Goal: Task Accomplishment & Management: Complete application form

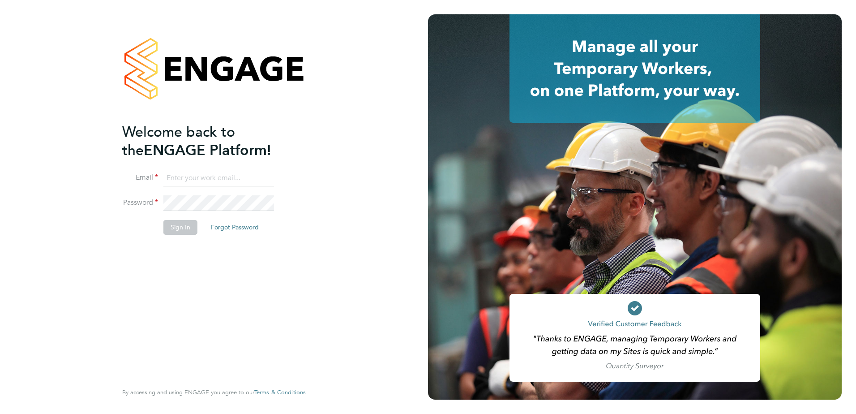
click at [184, 180] on input at bounding box center [218, 178] width 111 height 16
type input "stephen.chapman@vistry.co.uk"
click at [180, 228] on button "Sign In" at bounding box center [180, 227] width 34 height 14
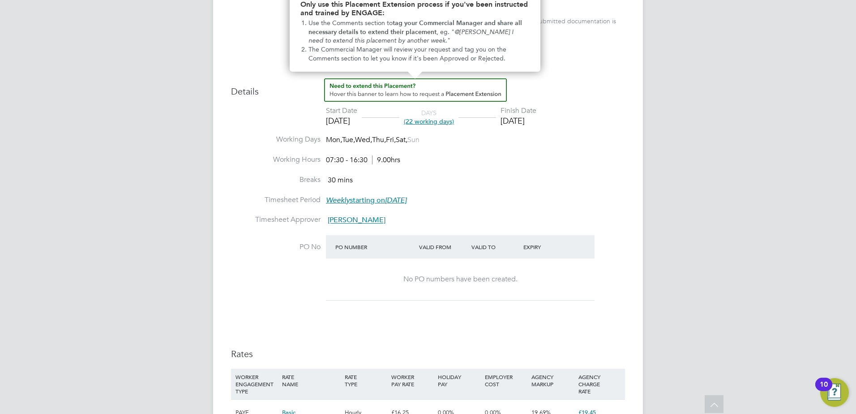
scroll to position [313, 0]
